Goal: Task Accomplishment & Management: Complete application form

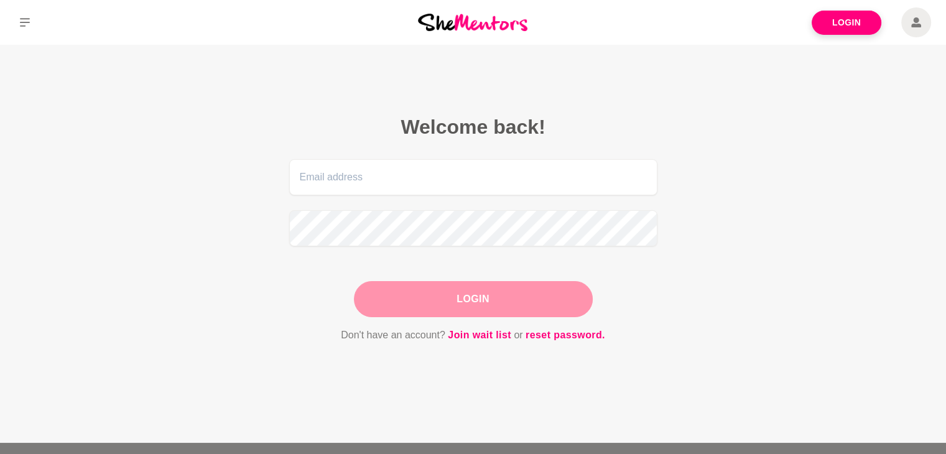
click at [513, 317] on form "Login Don't have an account? Join wait list or reset password." at bounding box center [473, 251] width 368 height 184
click at [493, 341] on link "Join wait list" at bounding box center [479, 335] width 63 height 16
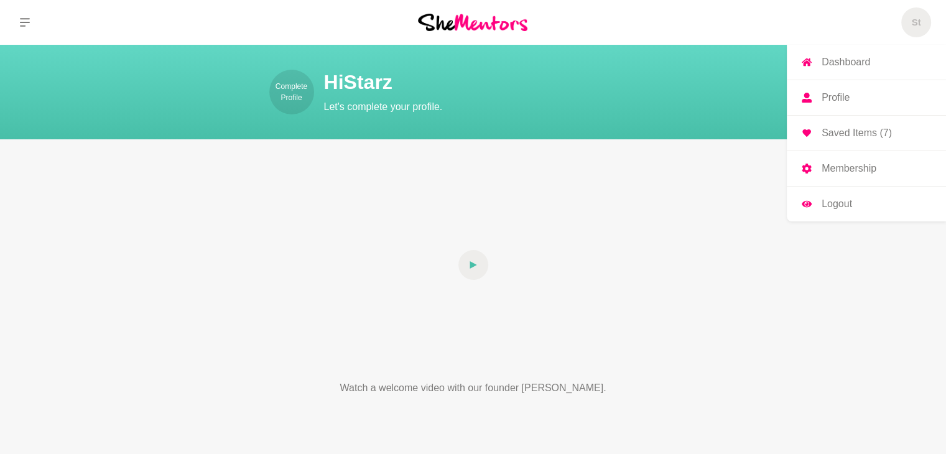
click at [838, 63] on p "Dashboard" at bounding box center [846, 62] width 49 height 10
click at [841, 98] on p "Profile" at bounding box center [836, 98] width 28 height 10
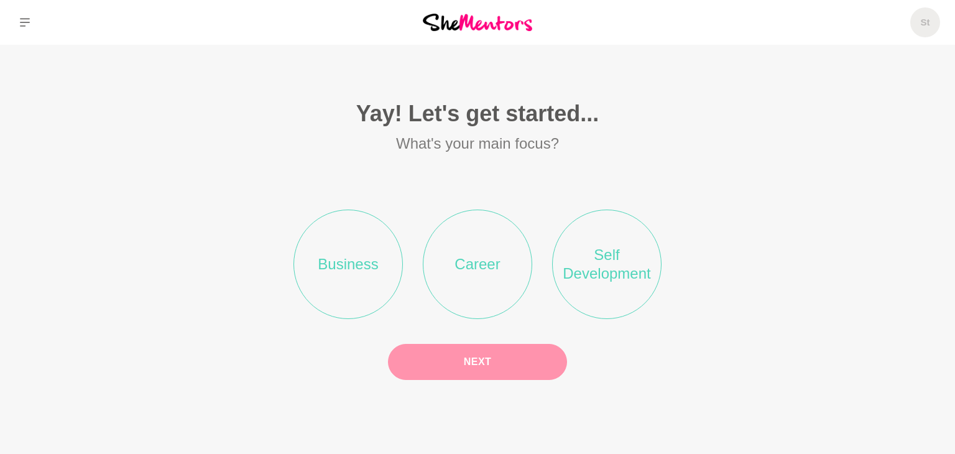
click at [505, 265] on li "Career" at bounding box center [477, 264] width 109 height 109
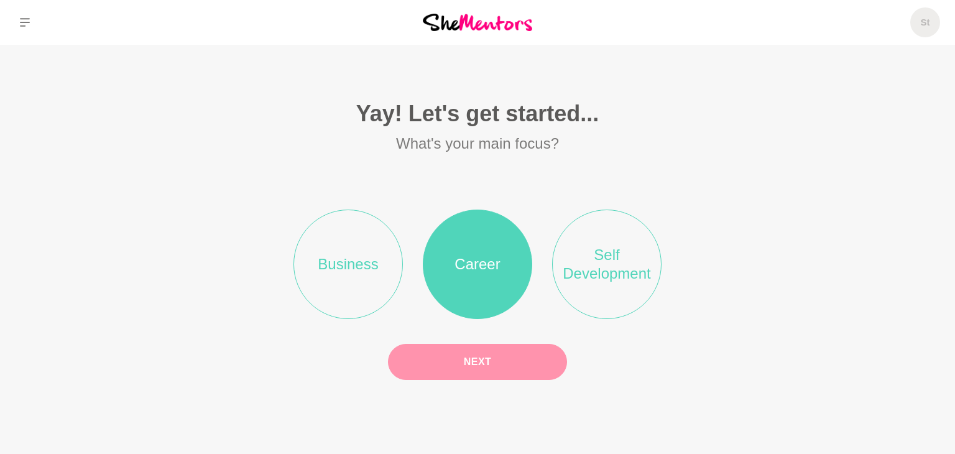
click at [520, 356] on button "Next" at bounding box center [477, 362] width 179 height 36
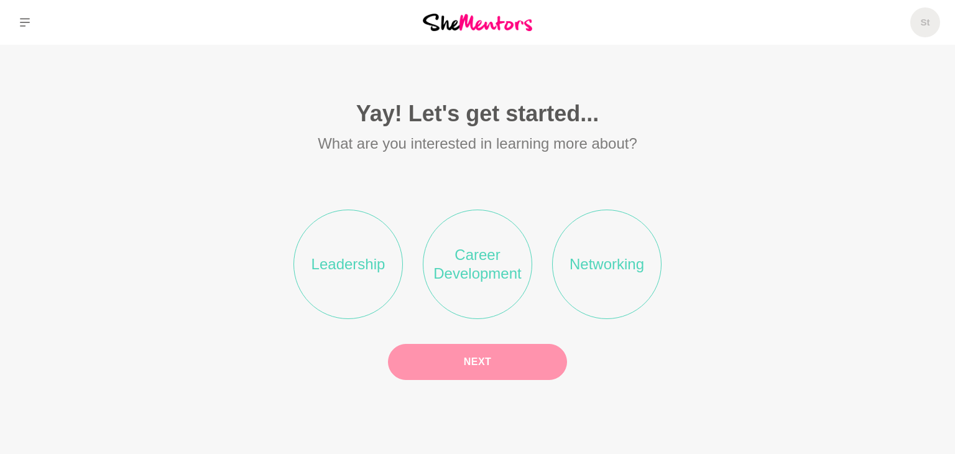
click at [499, 264] on li "Career Development" at bounding box center [477, 264] width 109 height 109
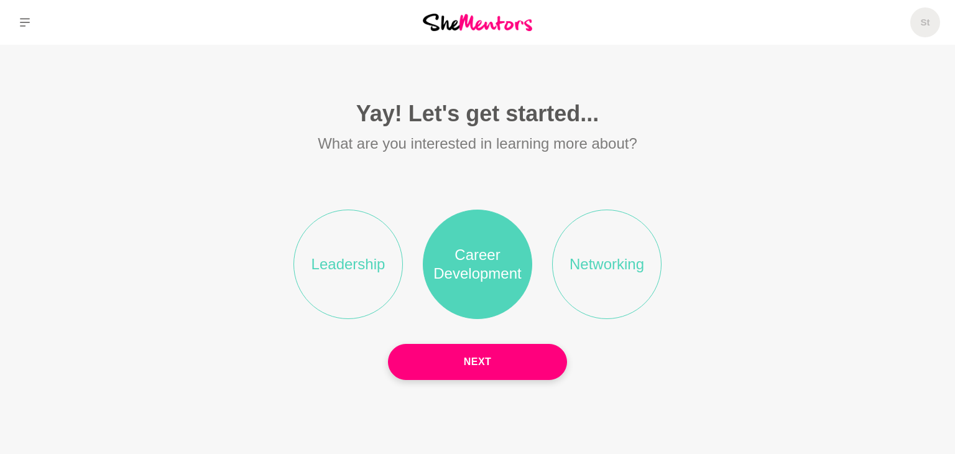
click at [587, 259] on li "Networking" at bounding box center [606, 264] width 109 height 109
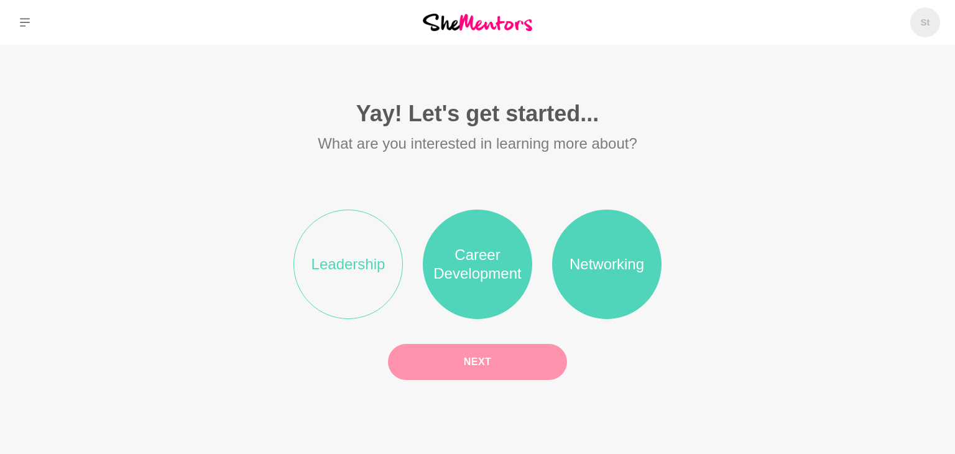
click at [520, 358] on button "Next" at bounding box center [477, 362] width 179 height 36
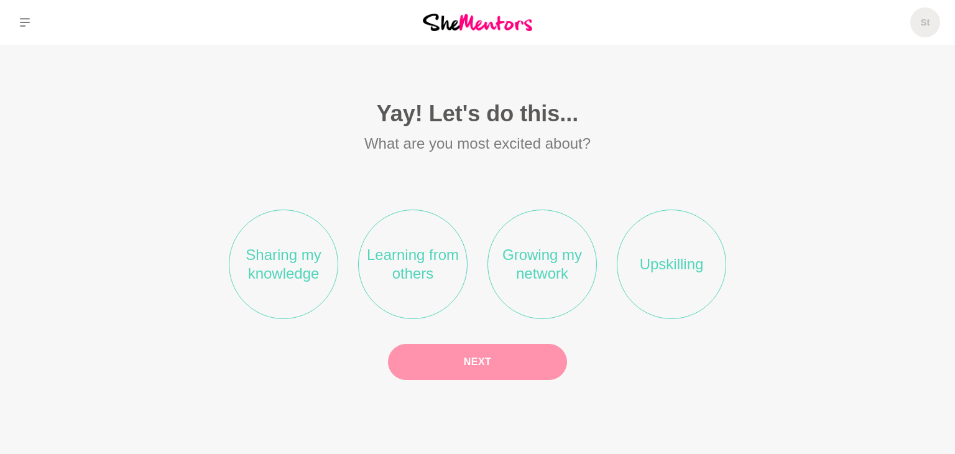
click at [289, 272] on li "Sharing my knowledge" at bounding box center [283, 264] width 109 height 109
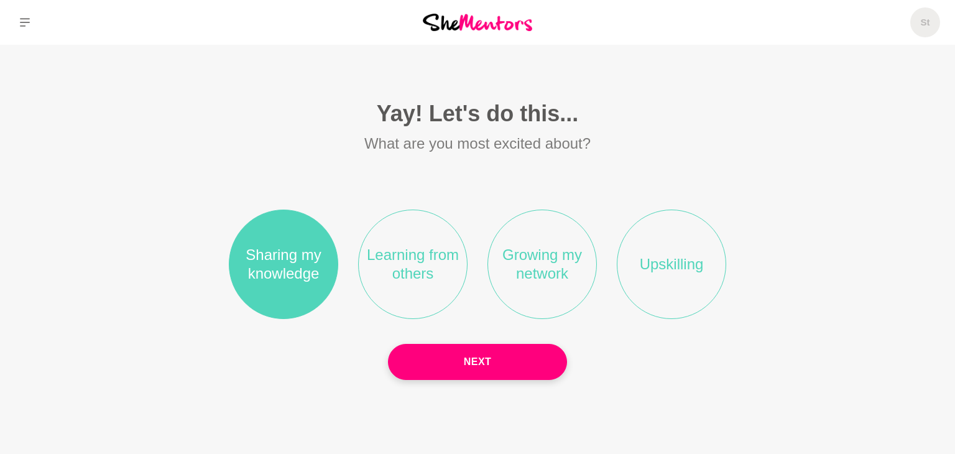
click at [388, 265] on li "Learning from others" at bounding box center [412, 264] width 109 height 109
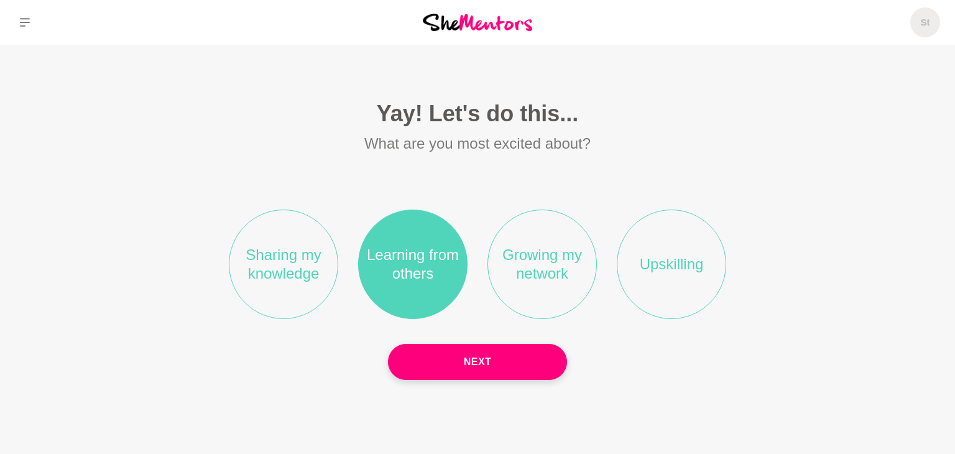
click at [532, 259] on li "Growing my network" at bounding box center [542, 264] width 109 height 109
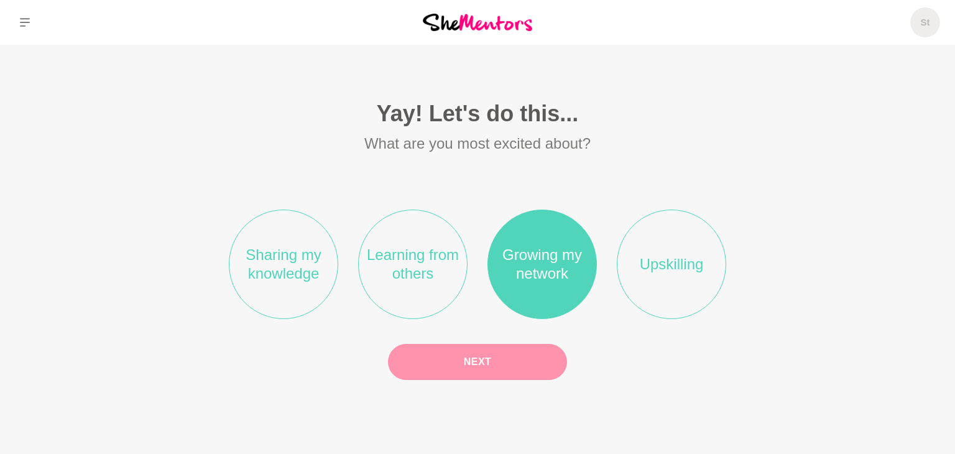
click at [480, 355] on button "Next" at bounding box center [477, 362] width 179 height 36
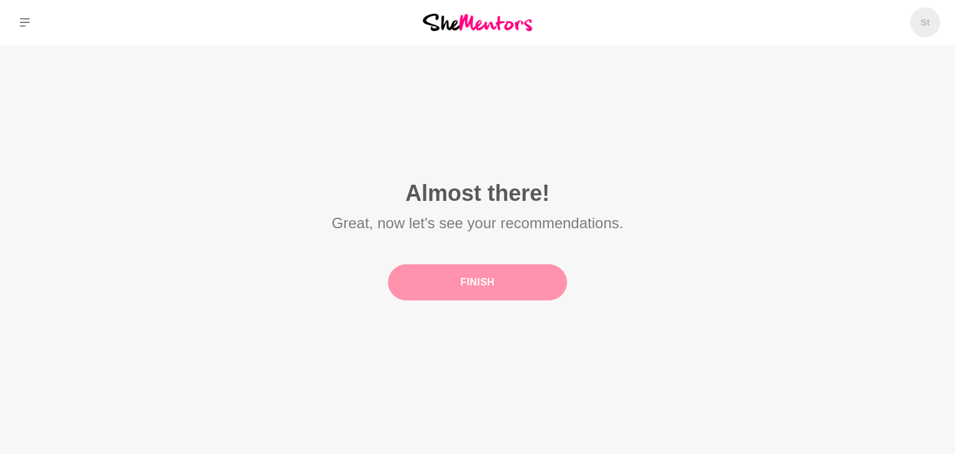
click at [476, 277] on button "Finish" at bounding box center [477, 282] width 179 height 36
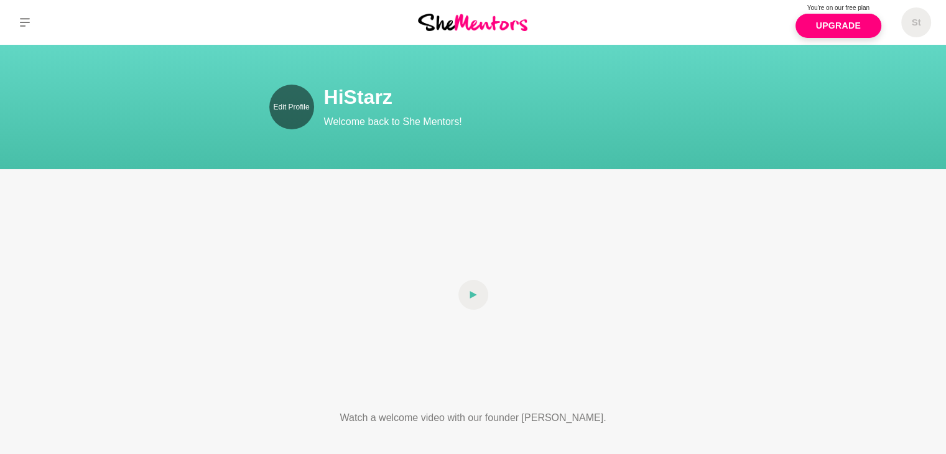
click at [292, 108] on p "Edit Profile" at bounding box center [291, 106] width 36 height 11
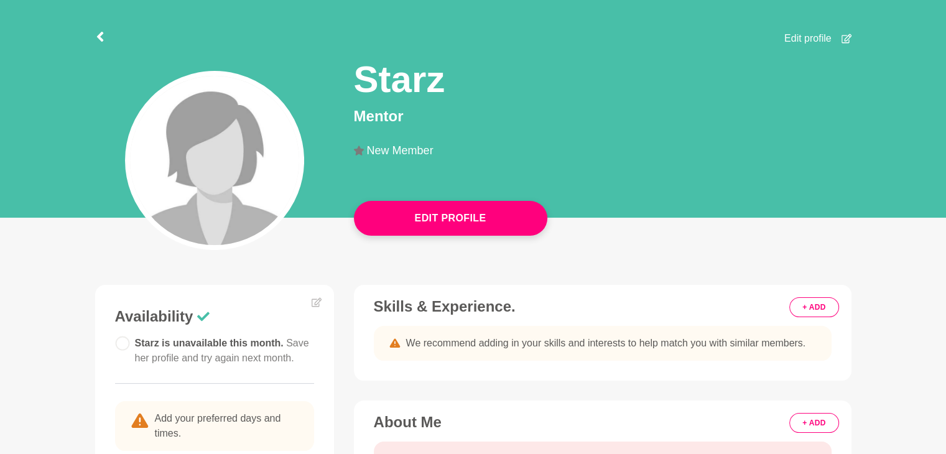
scroll to position [86, 0]
click at [253, 157] on img at bounding box center [214, 159] width 169 height 169
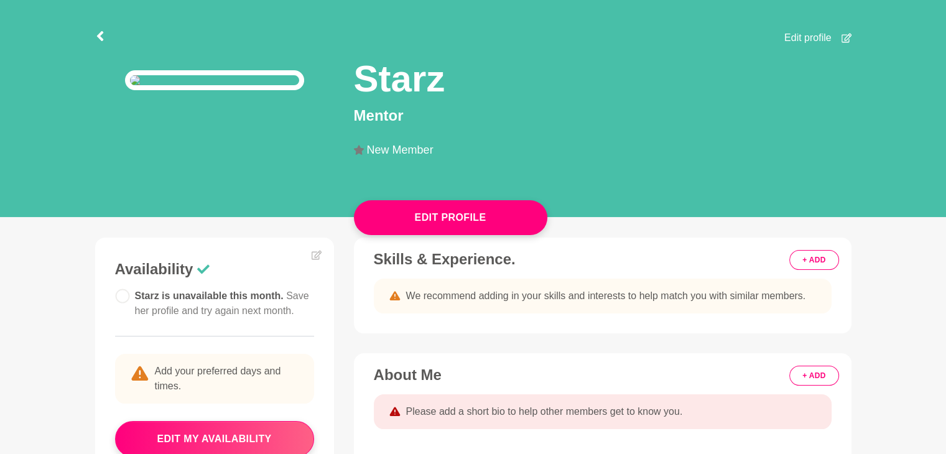
click at [196, 90] on img at bounding box center [214, 80] width 179 height 20
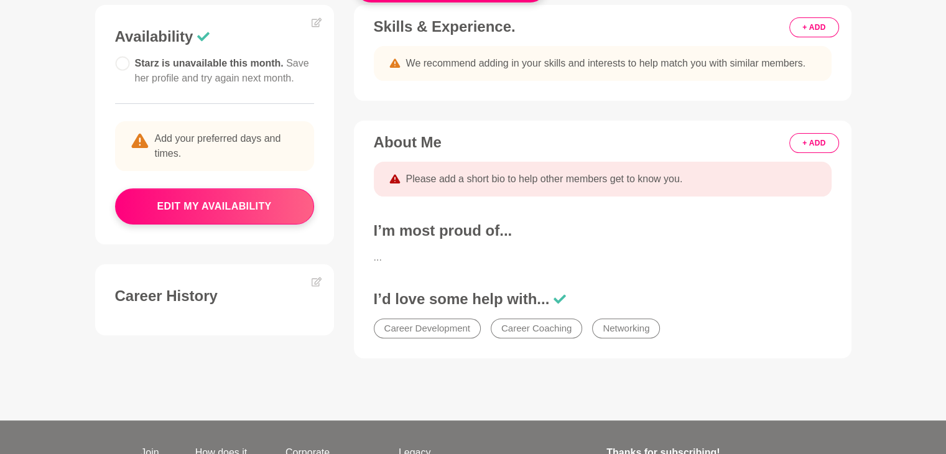
scroll to position [323, 0]
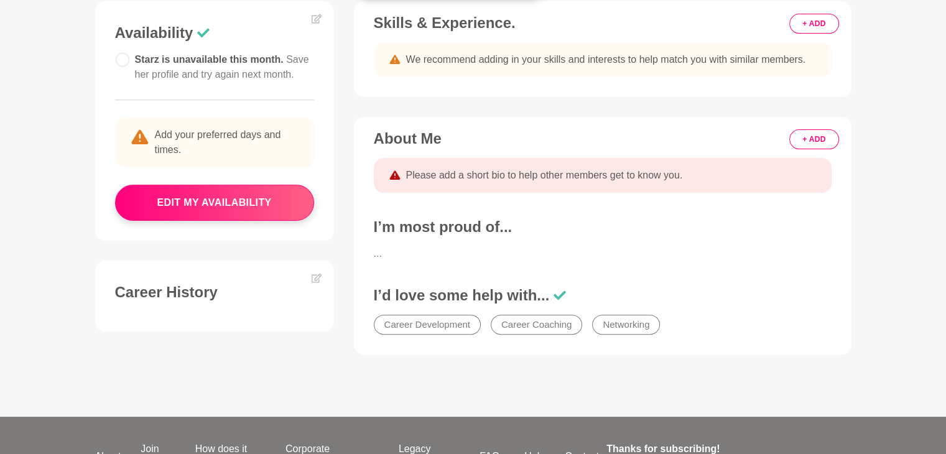
click at [809, 149] on button "+ ADD" at bounding box center [813, 139] width 49 height 20
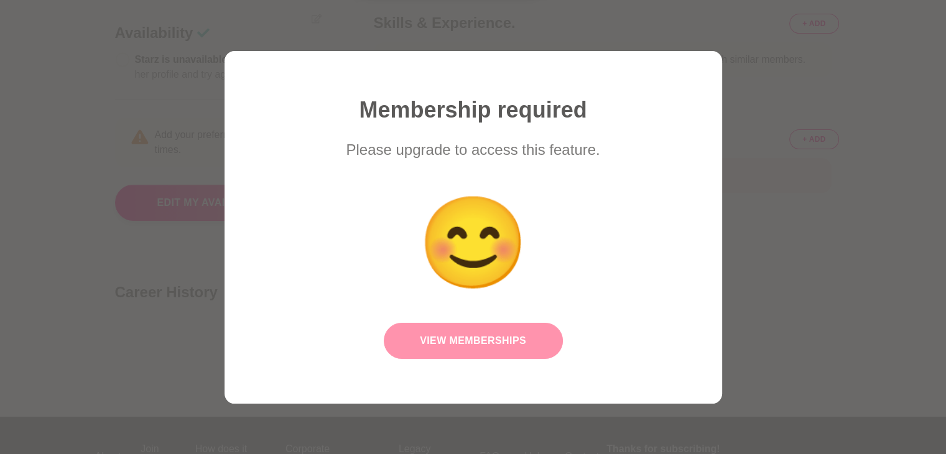
click at [524, 343] on link "View Memberships" at bounding box center [473, 341] width 179 height 36
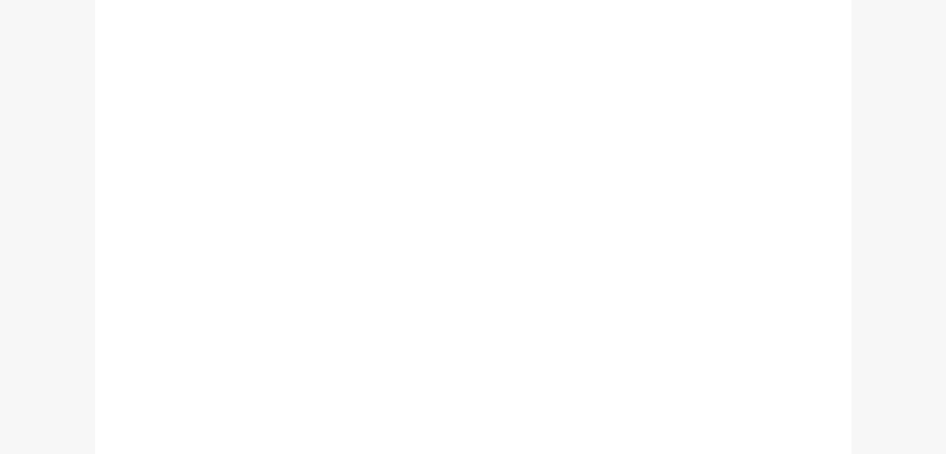
scroll to position [376, 0]
